Goal: Task Accomplishment & Management: Manage account settings

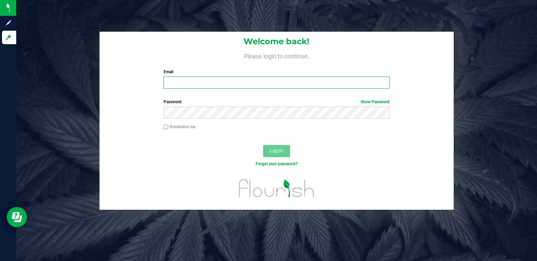
type input "[EMAIL_ADDRESS][DOMAIN_NAME]"
click at [282, 150] on span "Log In" at bounding box center [276, 150] width 13 height 5
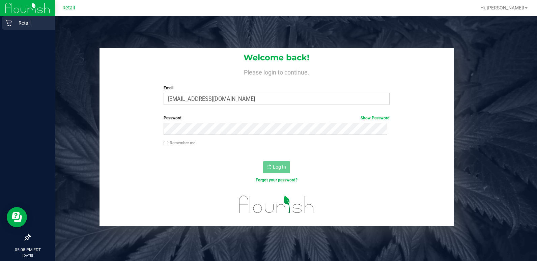
click at [7, 17] on div "Retail" at bounding box center [28, 22] width 53 height 13
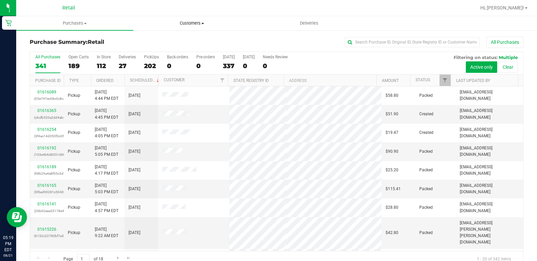
click at [182, 23] on span "Customers" at bounding box center [192, 23] width 116 height 6
click at [172, 42] on span "All customers" at bounding box center [157, 41] width 49 height 6
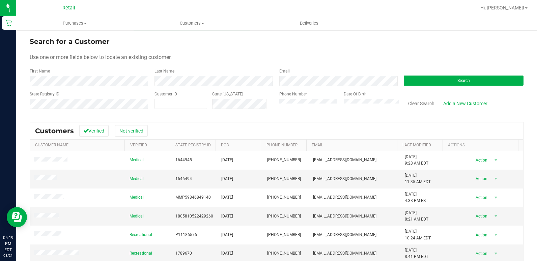
click at [361, 102] on div "Date Of Birth" at bounding box center [369, 103] width 60 height 24
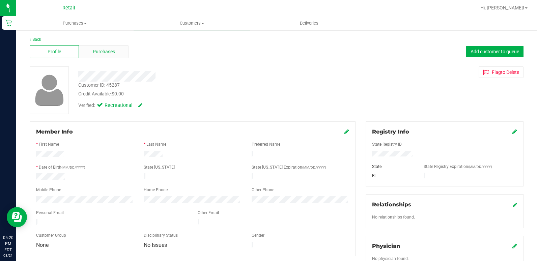
click at [107, 49] on span "Purchases" at bounding box center [104, 51] width 22 height 7
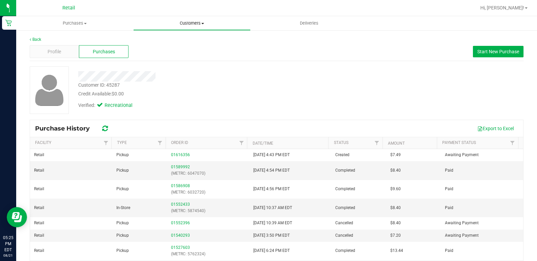
click at [183, 25] on span "Customers" at bounding box center [192, 23] width 116 height 6
click at [158, 38] on span "All customers" at bounding box center [157, 41] width 49 height 6
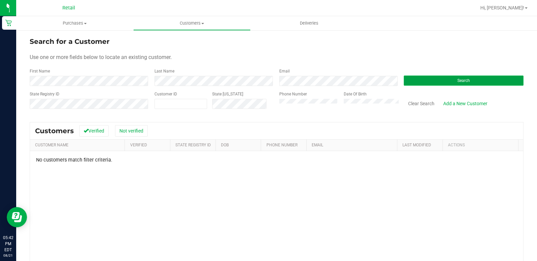
click at [419, 78] on button "Search" at bounding box center [464, 81] width 120 height 10
drag, startPoint x: 198, startPoint y: 86, endPoint x: 173, endPoint y: 86, distance: 24.6
click at [173, 86] on form "Search for a Customer Use one or more fields below to locate an existing custom…" at bounding box center [277, 75] width 494 height 79
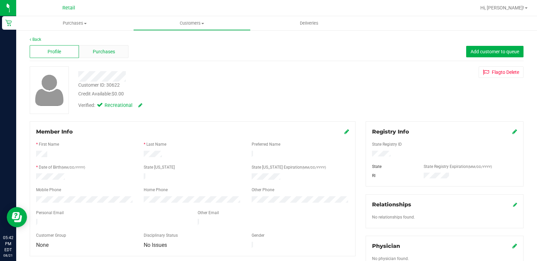
click at [116, 47] on div "Purchases" at bounding box center [103, 51] width 49 height 13
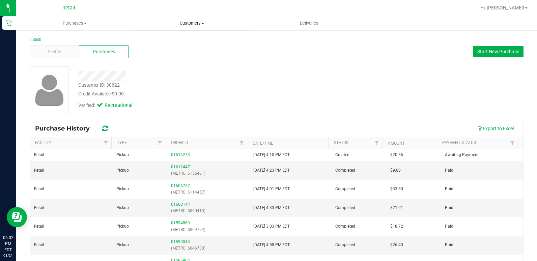
click at [177, 23] on span "Customers" at bounding box center [192, 23] width 116 height 6
click at [191, 15] on nav "Retail Hi, Albaseer Goode!" at bounding box center [276, 8] width 521 height 16
click at [192, 19] on uib-tab-heading "Customers All customers Add a new customer All physicians" at bounding box center [191, 23] width 117 height 14
drag, startPoint x: 192, startPoint y: 23, endPoint x: 188, endPoint y: 34, distance: 11.2
click at [193, 23] on span "Customers" at bounding box center [191, 23] width 117 height 6
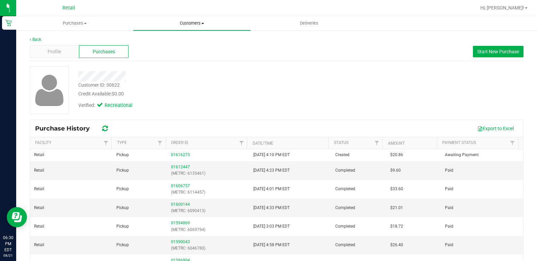
click at [185, 25] on span "Customers" at bounding box center [191, 23] width 117 height 6
click at [179, 43] on span "All customers" at bounding box center [157, 41] width 49 height 6
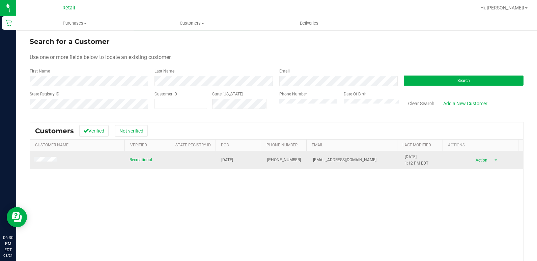
click at [61, 160] on td at bounding box center [78, 160] width 96 height 18
drag, startPoint x: 83, startPoint y: 162, endPoint x: 81, endPoint y: 165, distance: 3.8
click at [82, 163] on td at bounding box center [78, 160] width 96 height 18
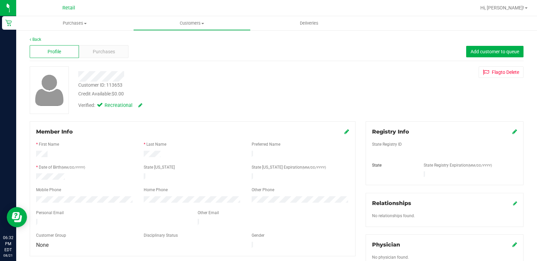
click at [108, 59] on div "Profile Purchases Add customer to queue" at bounding box center [277, 52] width 494 height 19
click at [107, 57] on div "Purchases" at bounding box center [103, 51] width 49 height 13
